Goal: Find specific page/section: Find specific page/section

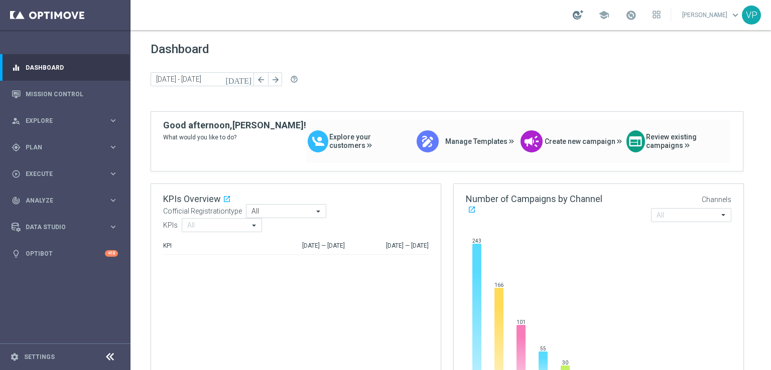
click at [577, 13] on div at bounding box center [578, 15] width 11 height 10
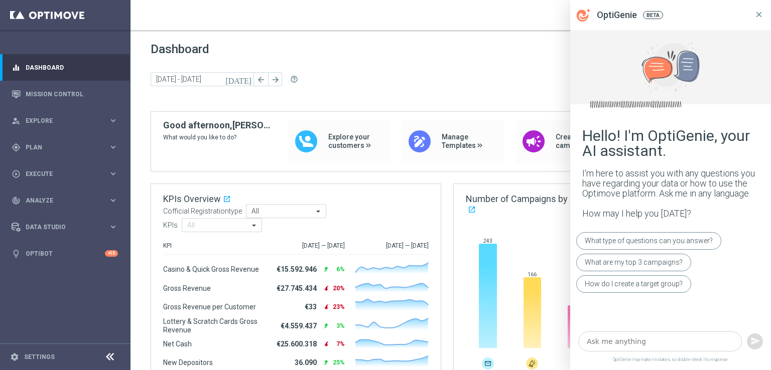
click at [758, 16] on icon at bounding box center [758, 14] width 9 height 9
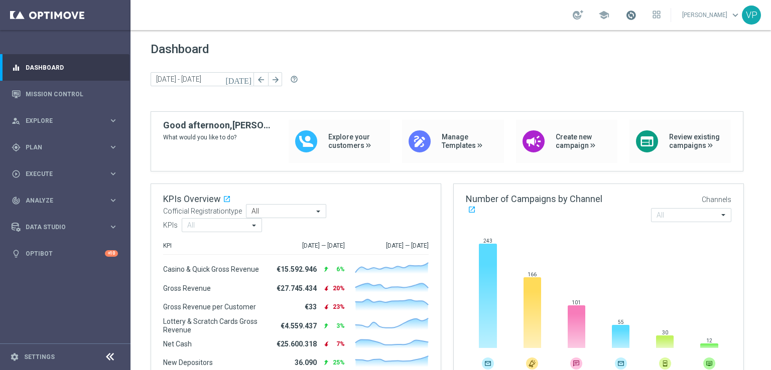
click at [636, 19] on span at bounding box center [630, 15] width 11 height 11
